Goal: Register for event/course

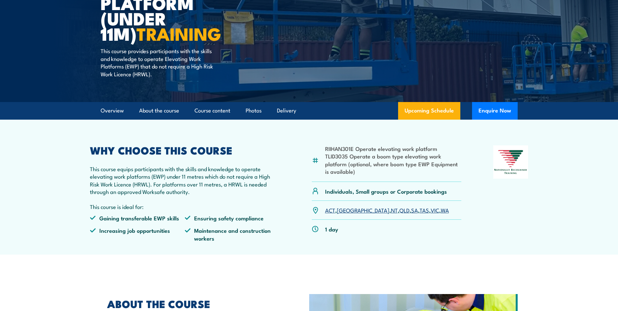
scroll to position [109, 0]
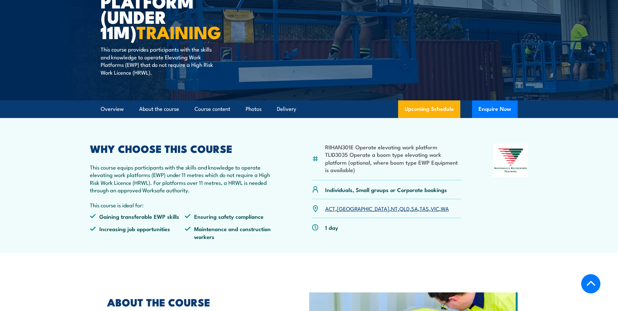
click at [391, 208] on link "NT" at bounding box center [394, 208] width 7 height 8
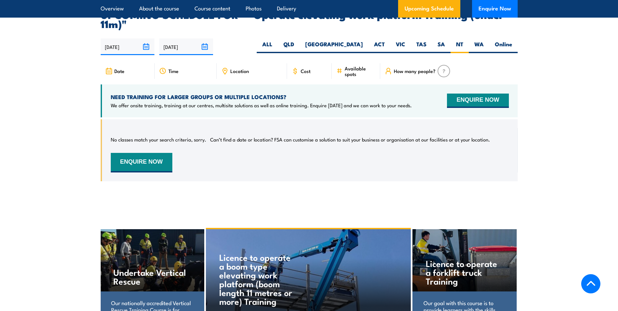
scroll to position [905, 0]
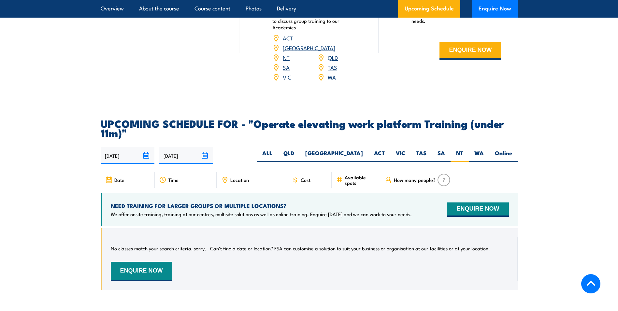
click at [147, 147] on input "[DATE]" at bounding box center [128, 155] width 54 height 17
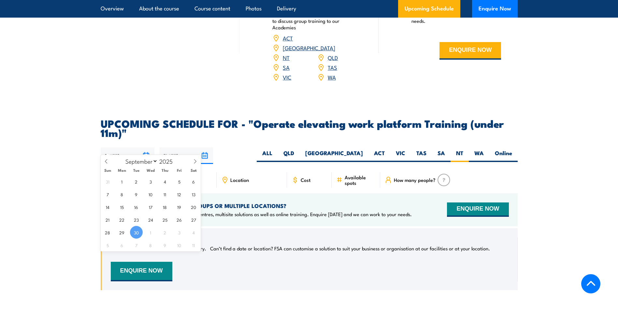
click at [147, 147] on input "[DATE]" at bounding box center [128, 155] width 54 height 17
click at [202, 147] on input "[DATE]" at bounding box center [186, 155] width 54 height 17
